Goal: Find specific page/section: Find specific page/section

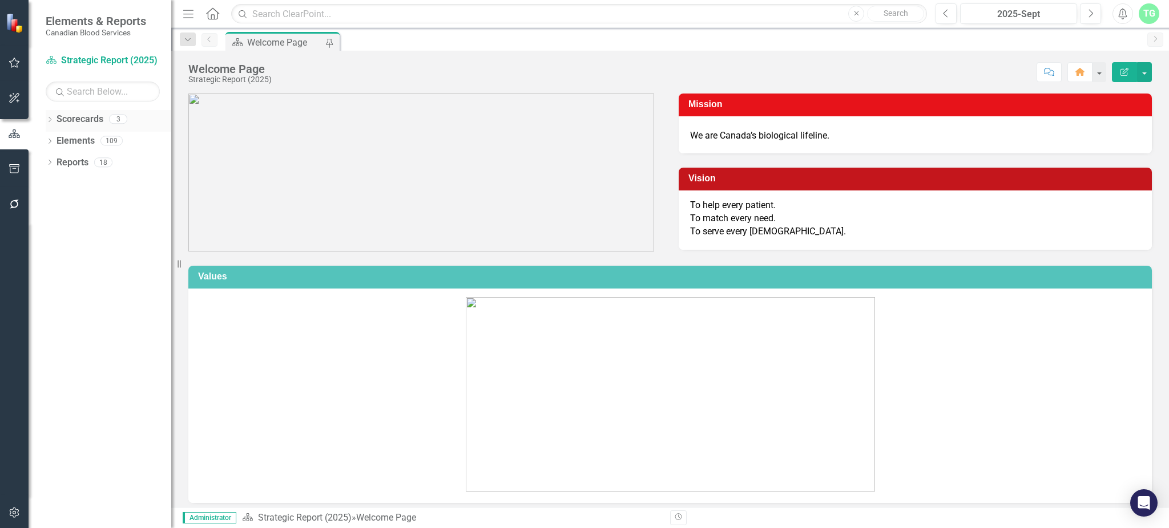
click at [51, 119] on icon "Dropdown" at bounding box center [50, 121] width 8 height 6
click at [71, 162] on link "Operational Report" at bounding box center [117, 162] width 108 height 13
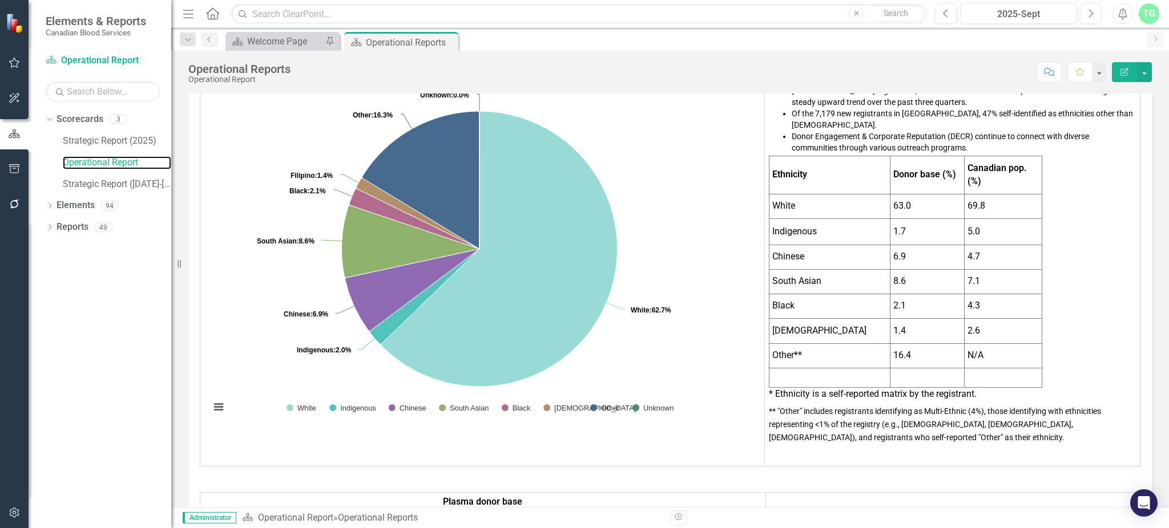
scroll to position [608, 0]
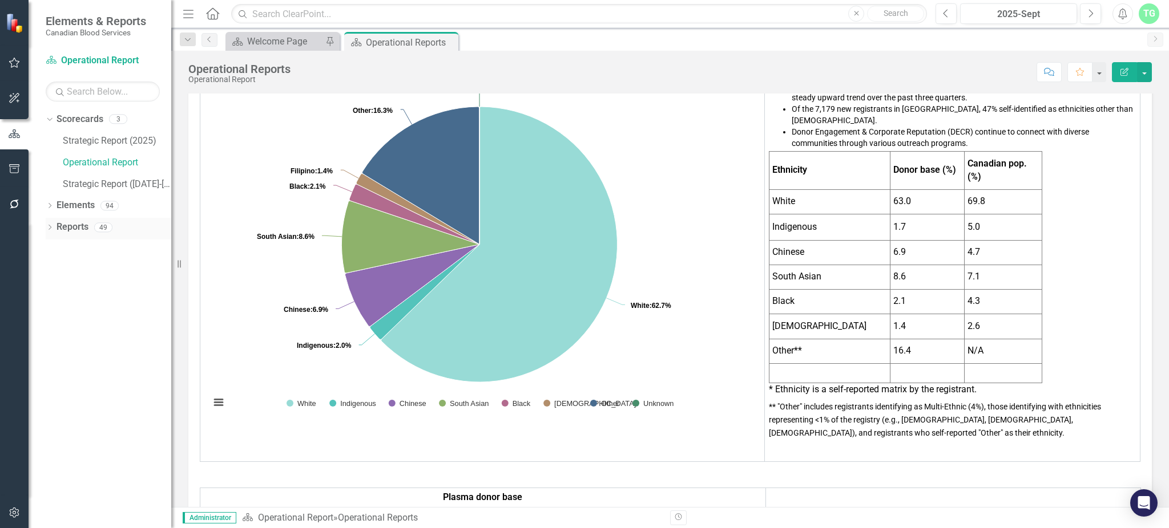
click at [50, 225] on icon "Dropdown" at bounding box center [50, 228] width 8 height 6
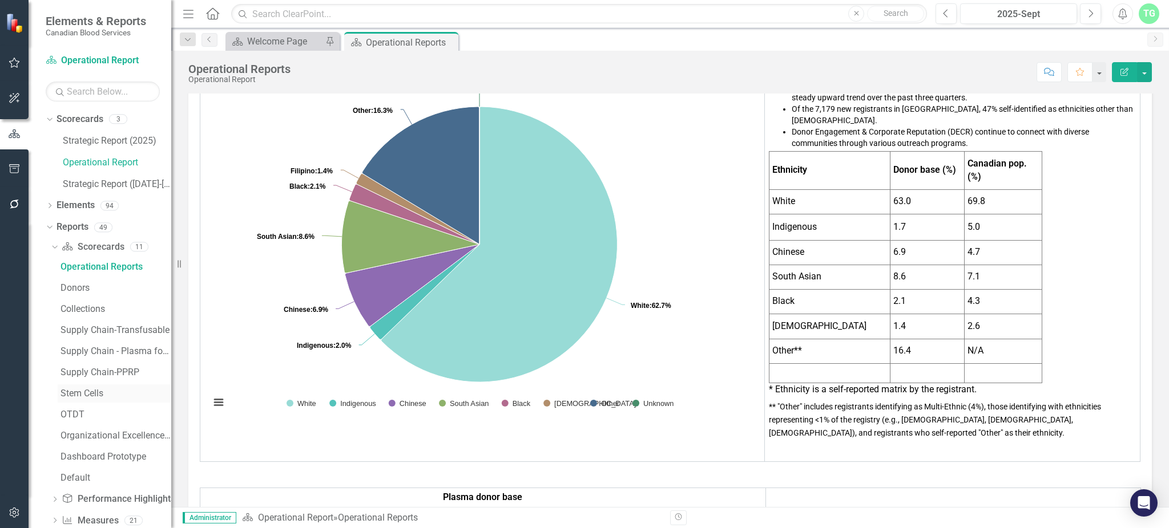
click at [86, 389] on div "Stem Cells" at bounding box center [115, 394] width 111 height 10
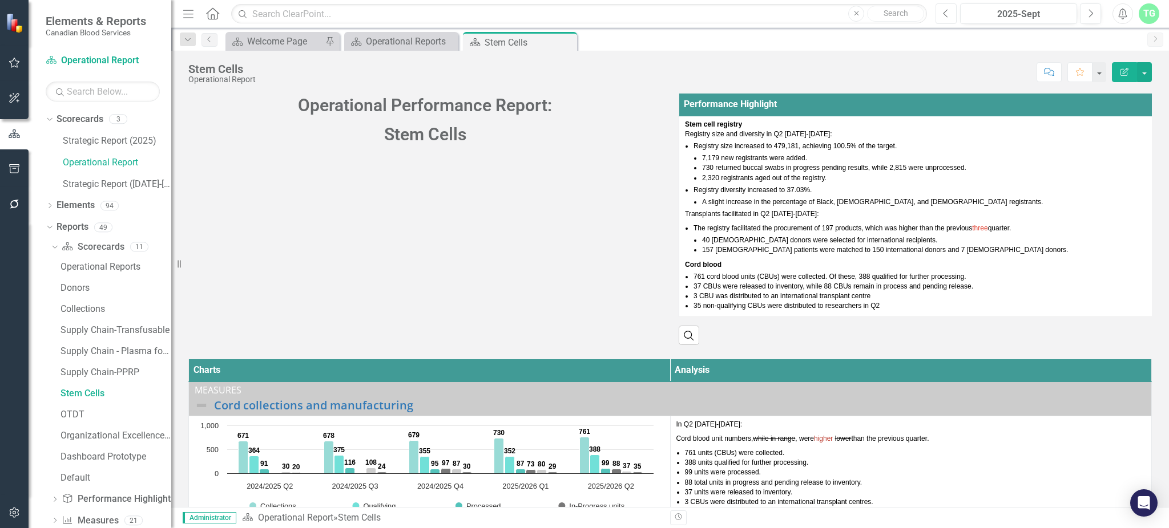
click at [947, 18] on button "Previous" at bounding box center [945, 13] width 21 height 21
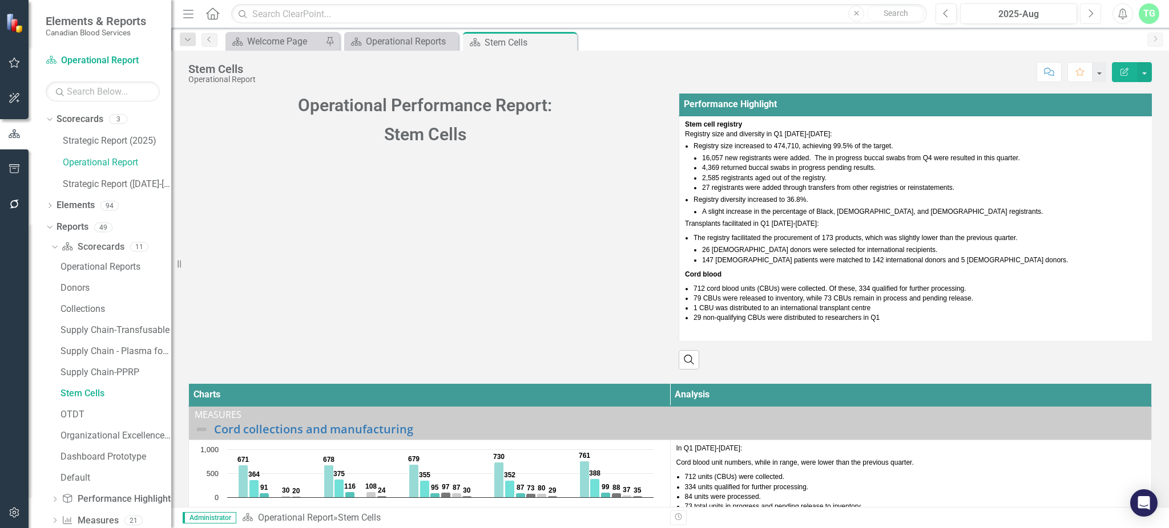
click at [1092, 14] on icon "Next" at bounding box center [1090, 14] width 6 height 10
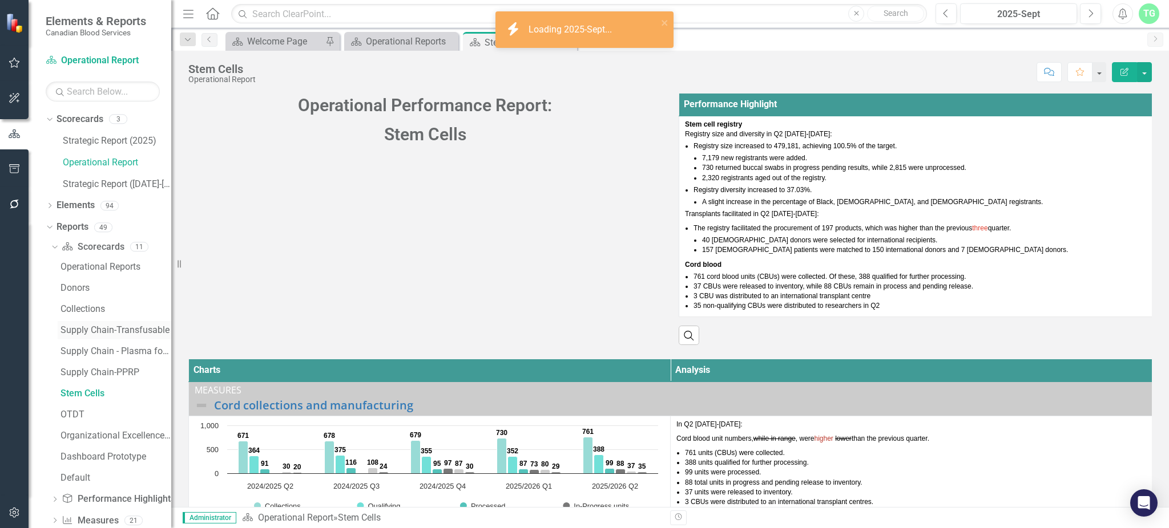
click at [103, 328] on div "Supply Chain-Transfusable" at bounding box center [115, 330] width 111 height 10
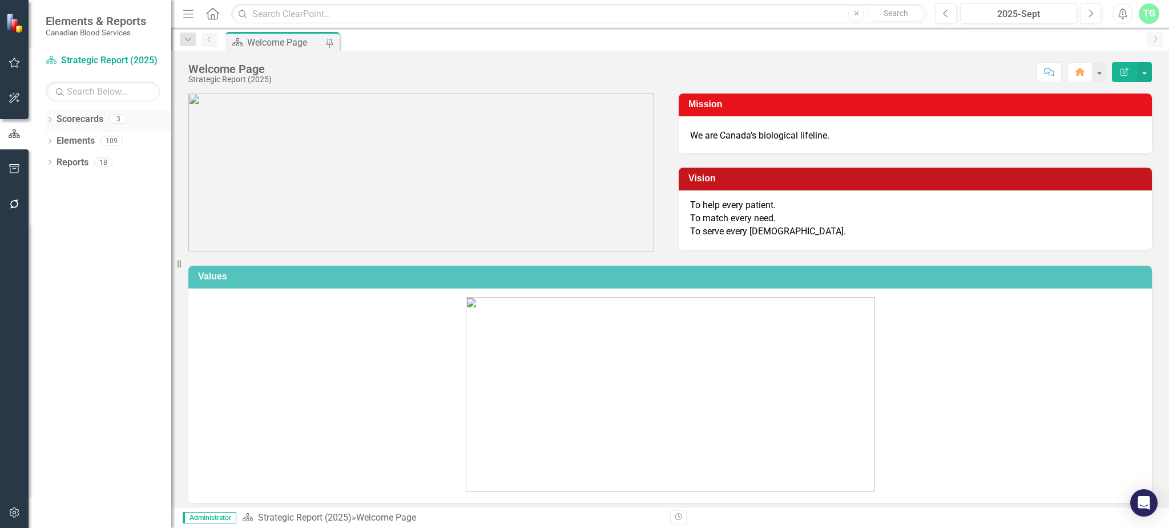
click at [53, 116] on div "Dropdown" at bounding box center [50, 121] width 8 height 10
click at [87, 161] on link "Operational Report" at bounding box center [117, 162] width 108 height 13
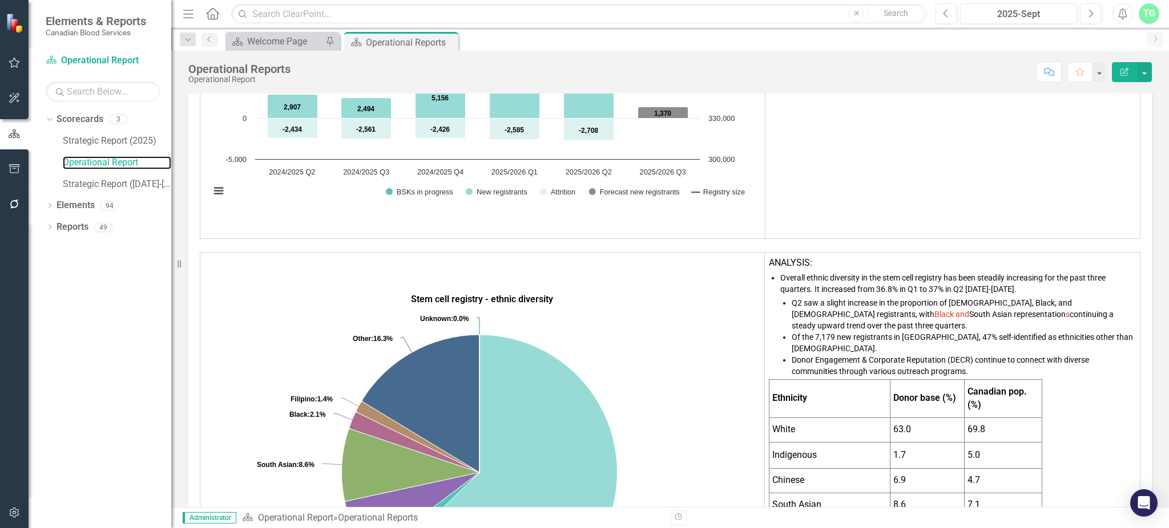
scroll to position [837, 0]
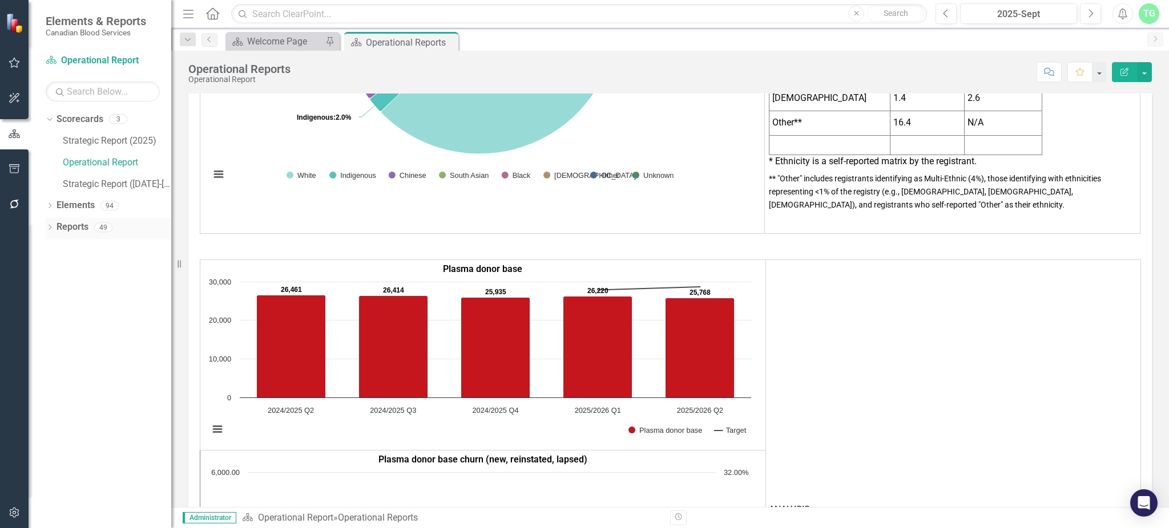
click at [46, 227] on icon "Dropdown" at bounding box center [50, 228] width 8 height 6
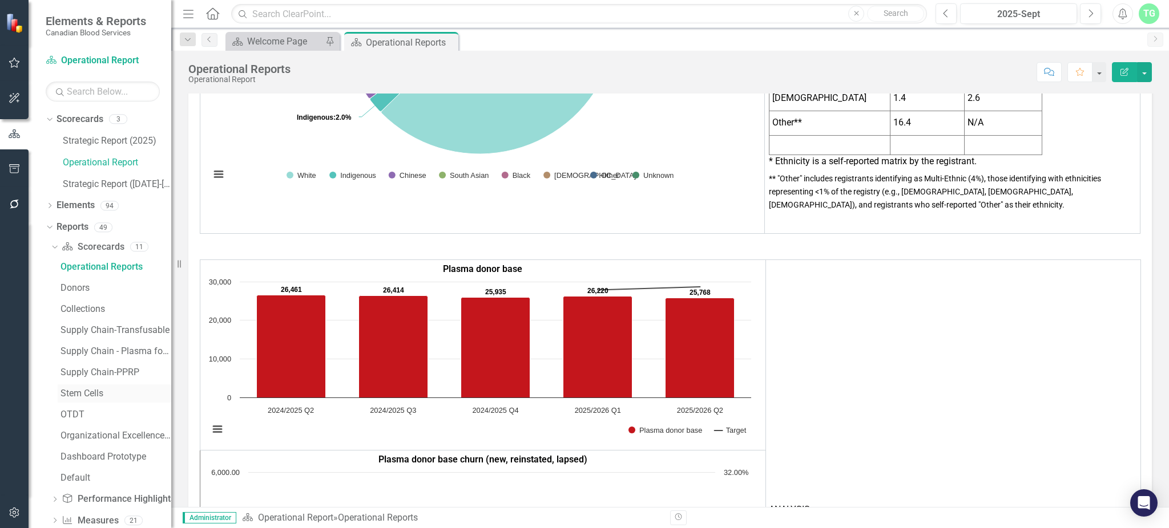
click at [82, 394] on div "Stem Cells" at bounding box center [115, 394] width 111 height 10
